Goal: Task Accomplishment & Management: Use online tool/utility

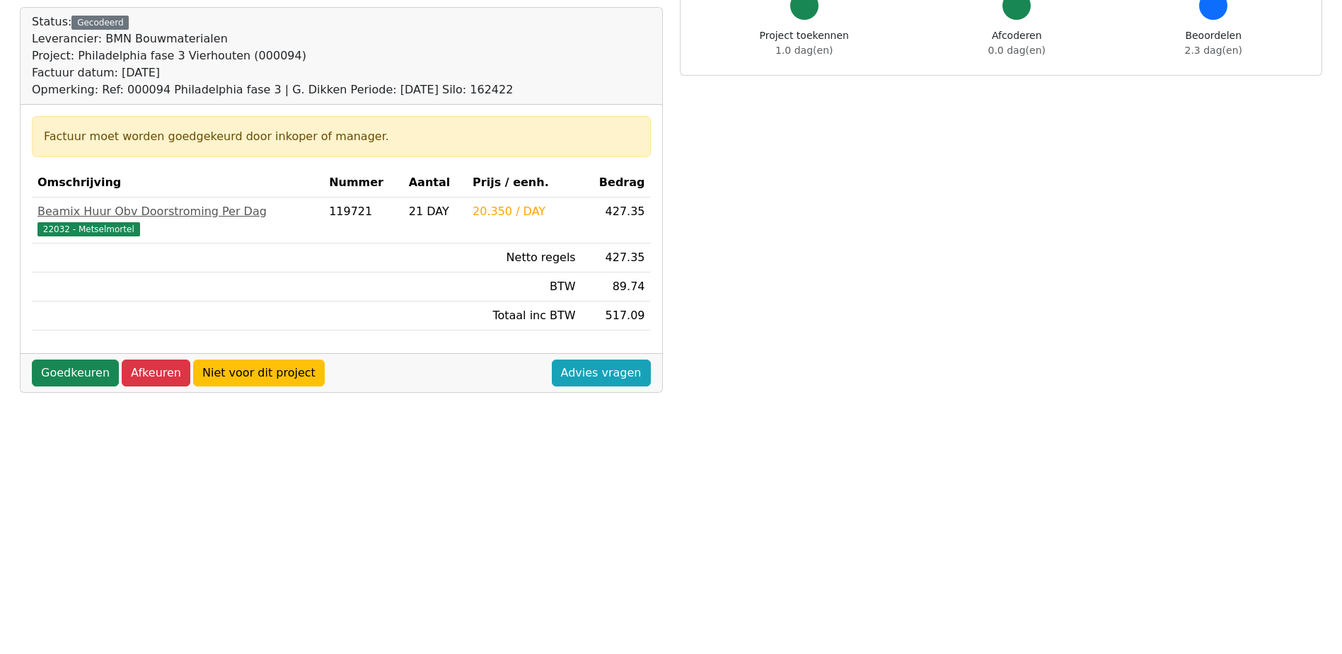
scroll to position [142, 0]
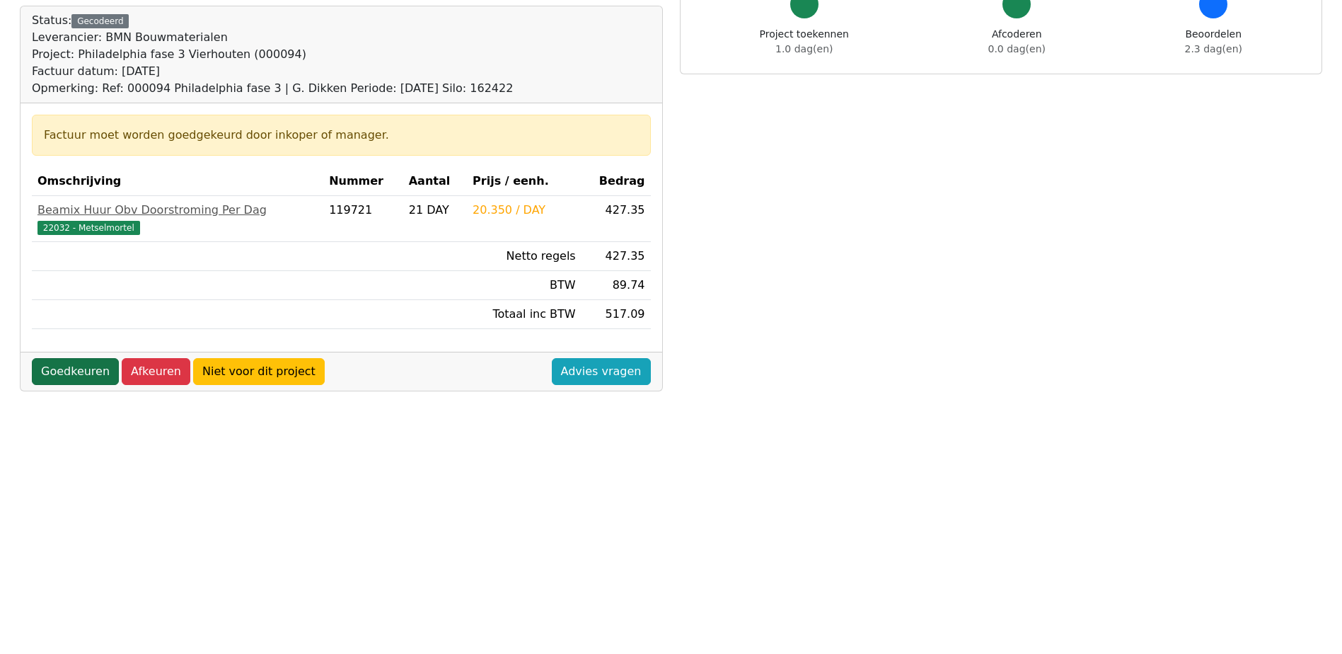
click at [75, 369] on link "Goedkeuren" at bounding box center [75, 371] width 87 height 27
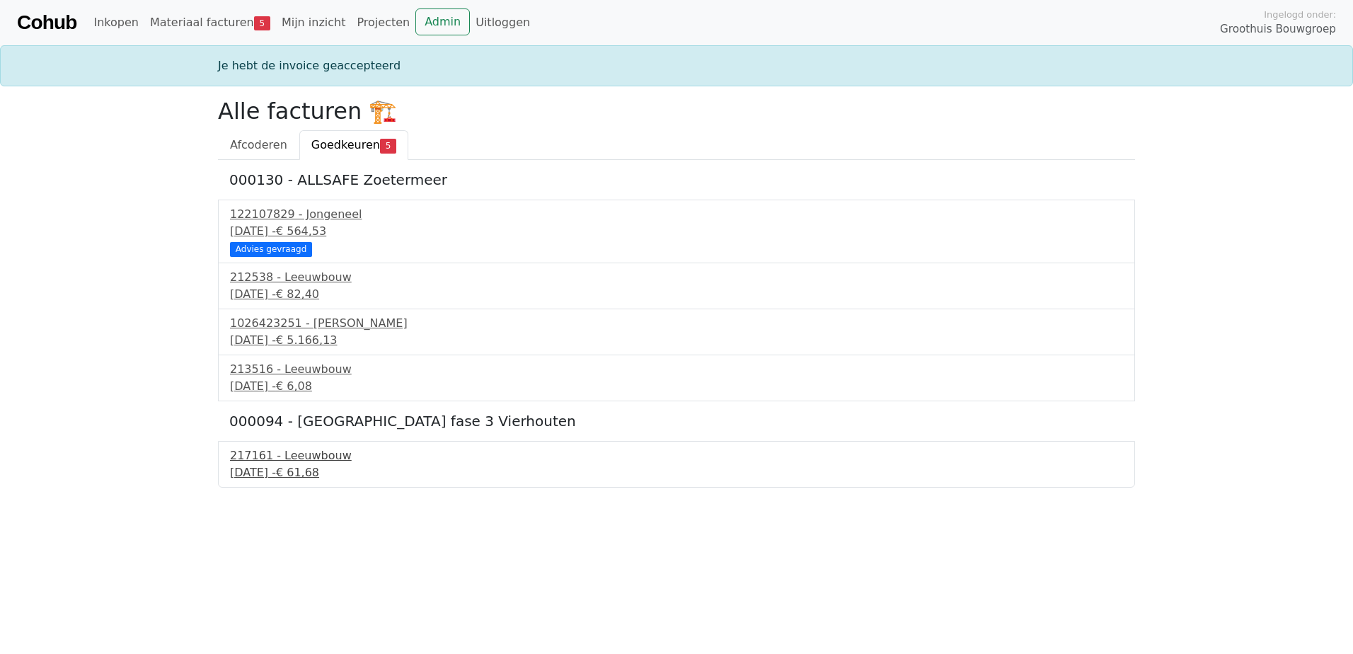
click at [263, 476] on div "[DATE] - € 61,68" at bounding box center [676, 472] width 893 height 17
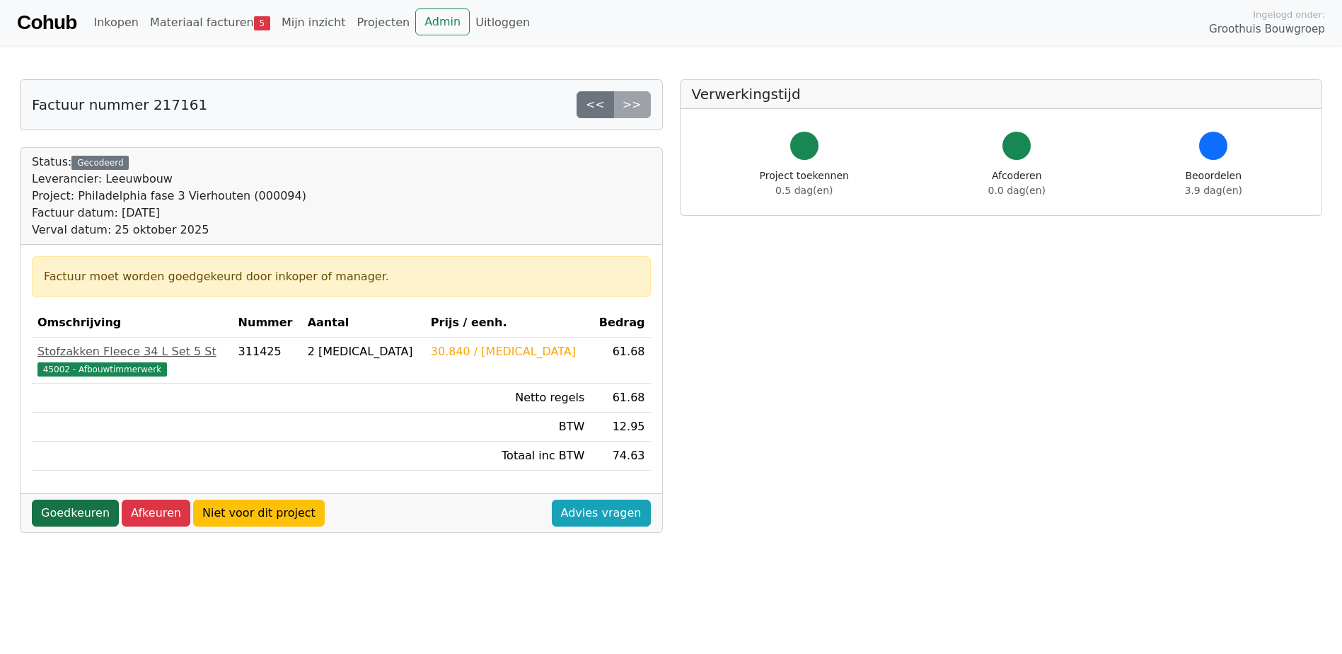
click at [70, 514] on link "Goedkeuren" at bounding box center [75, 513] width 87 height 27
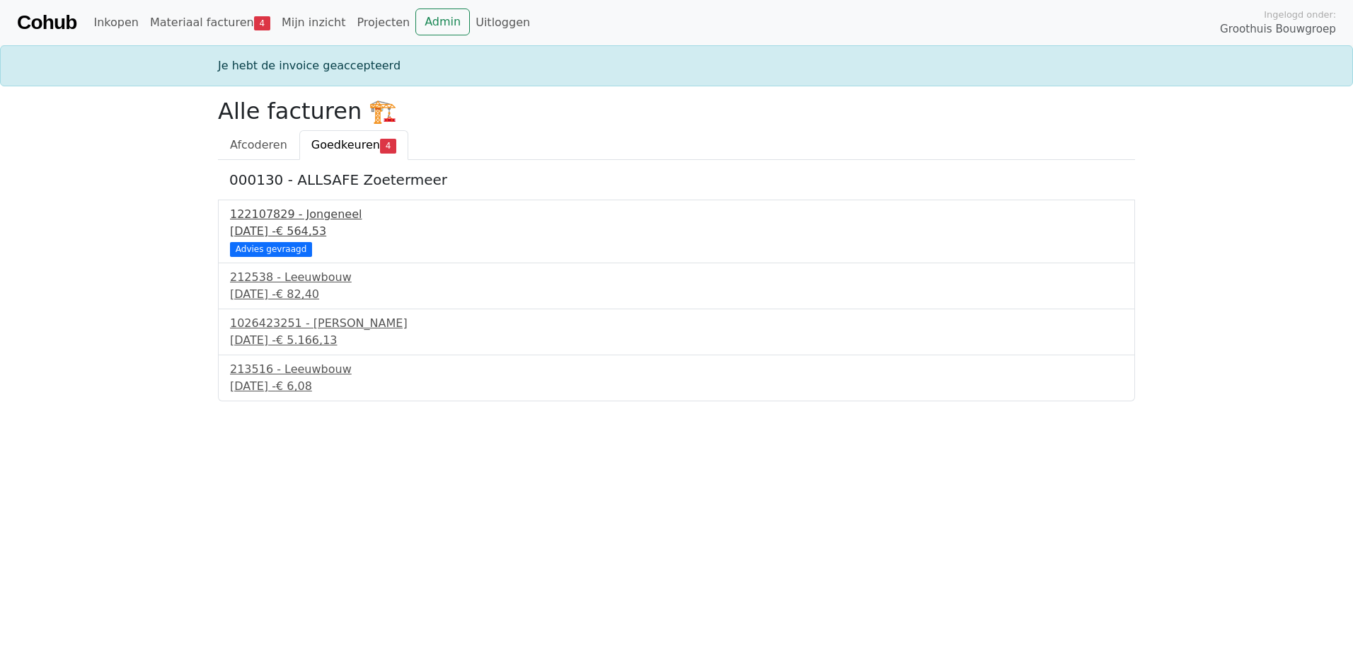
click at [272, 222] on div "122107829 - Jongeneel" at bounding box center [676, 214] width 893 height 17
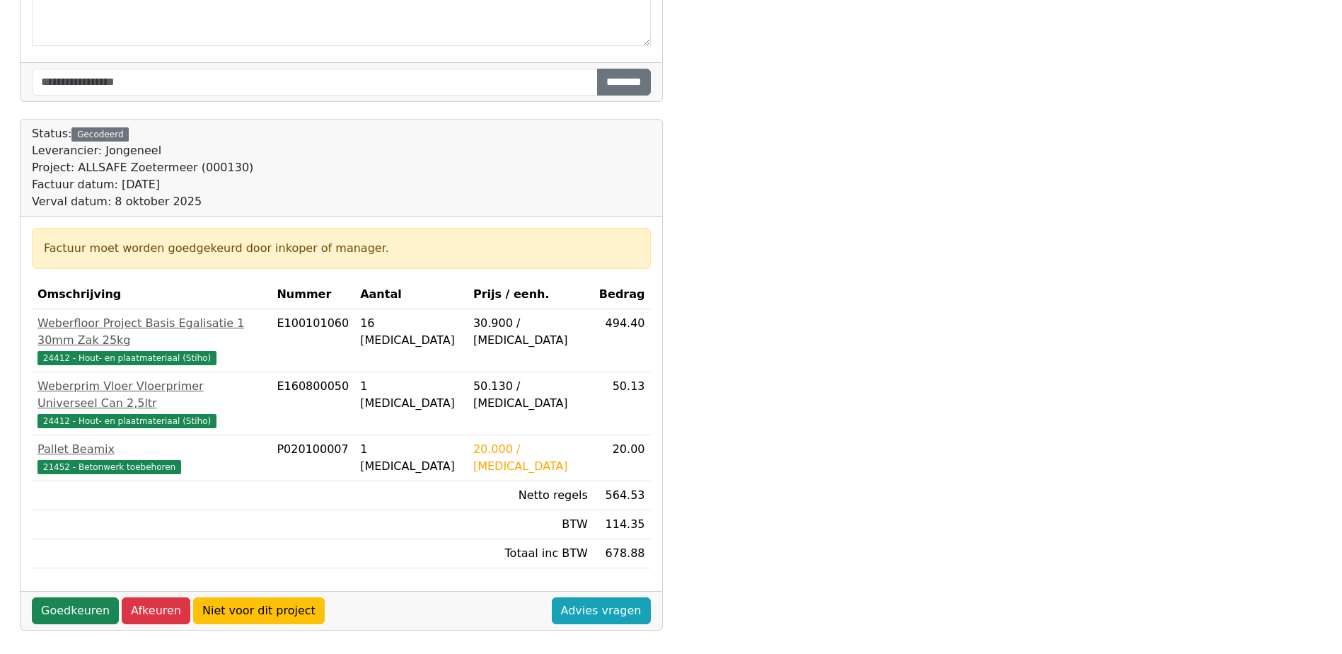
scroll to position [283, 0]
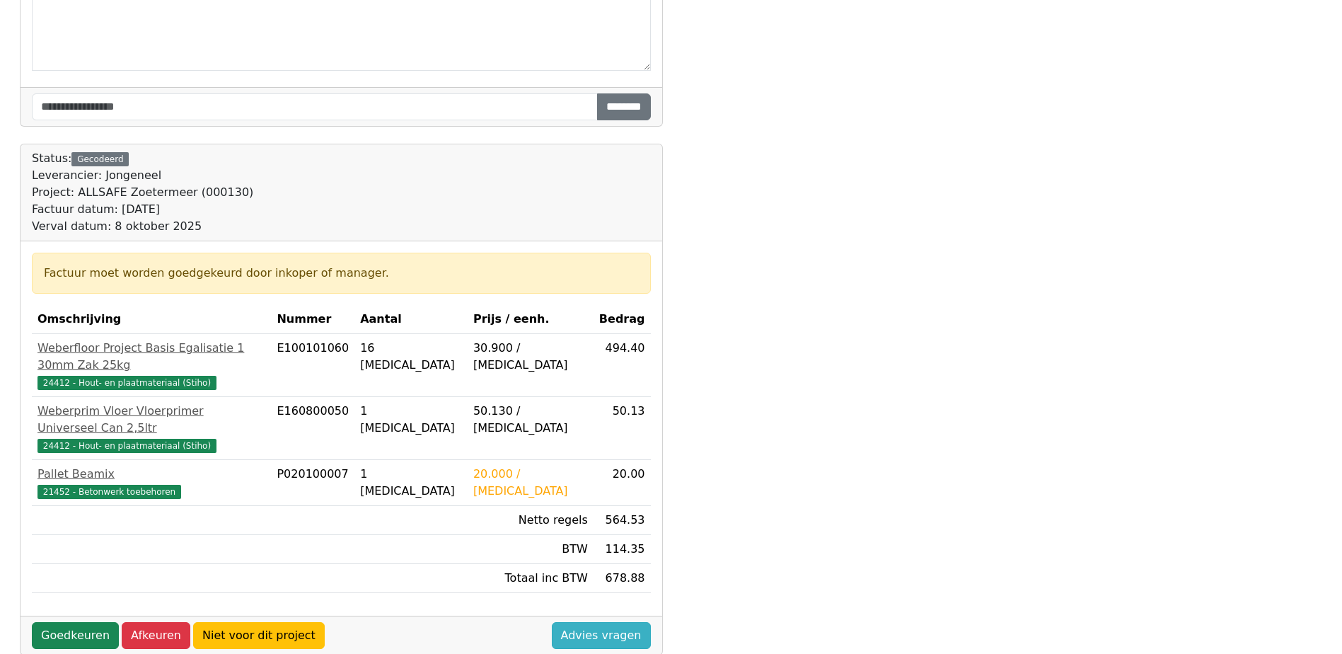
click at [582, 622] on link "Advies vragen" at bounding box center [601, 635] width 99 height 27
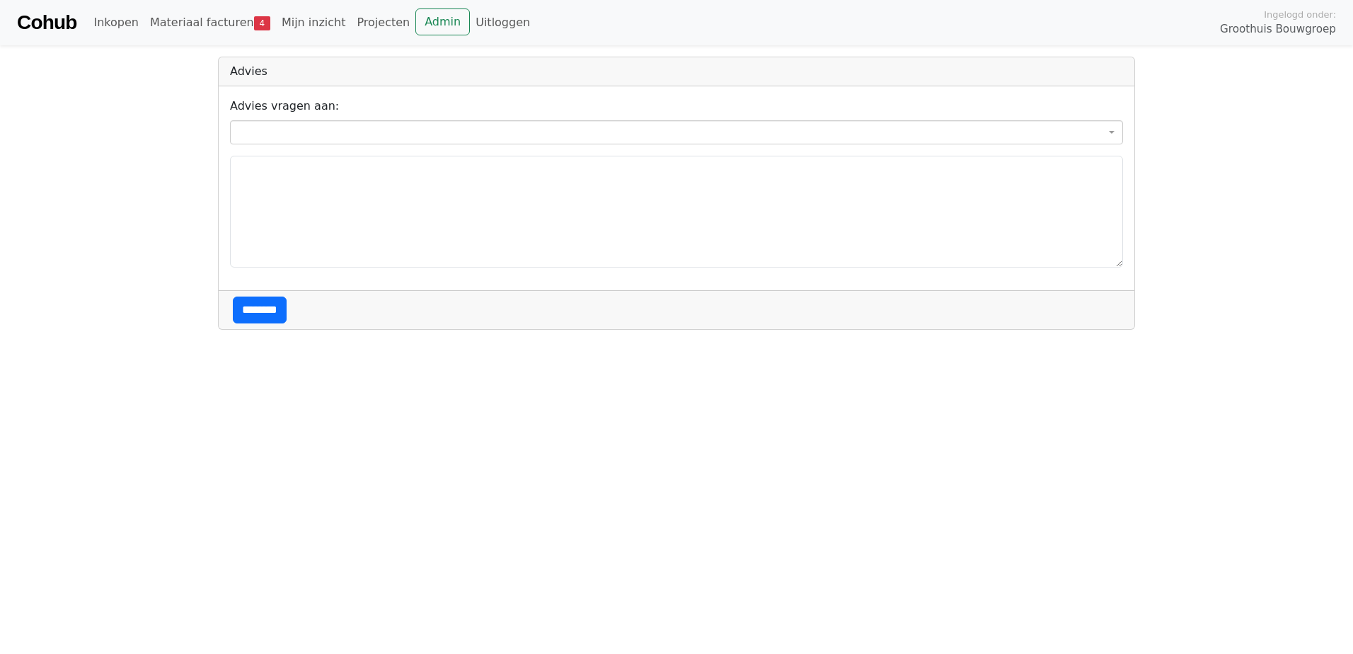
click at [299, 132] on span at bounding box center [676, 132] width 893 height 24
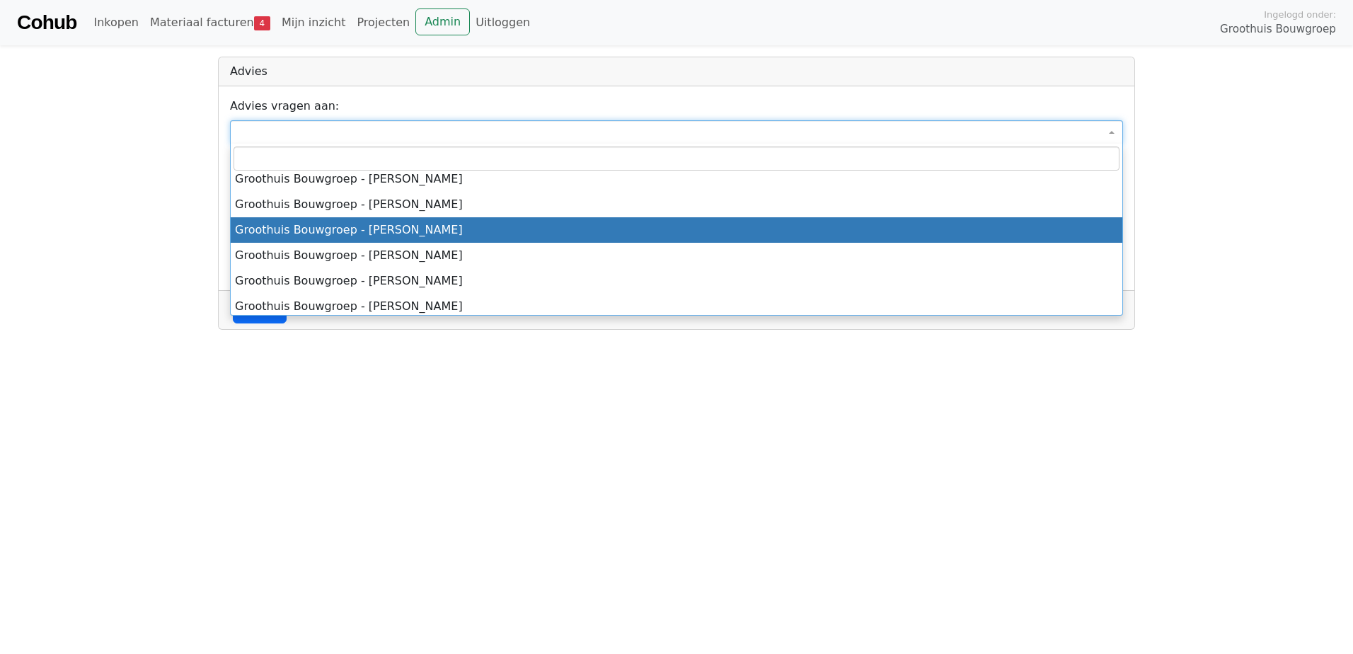
scroll to position [142, 0]
